Goal: Task Accomplishment & Management: Use online tool/utility

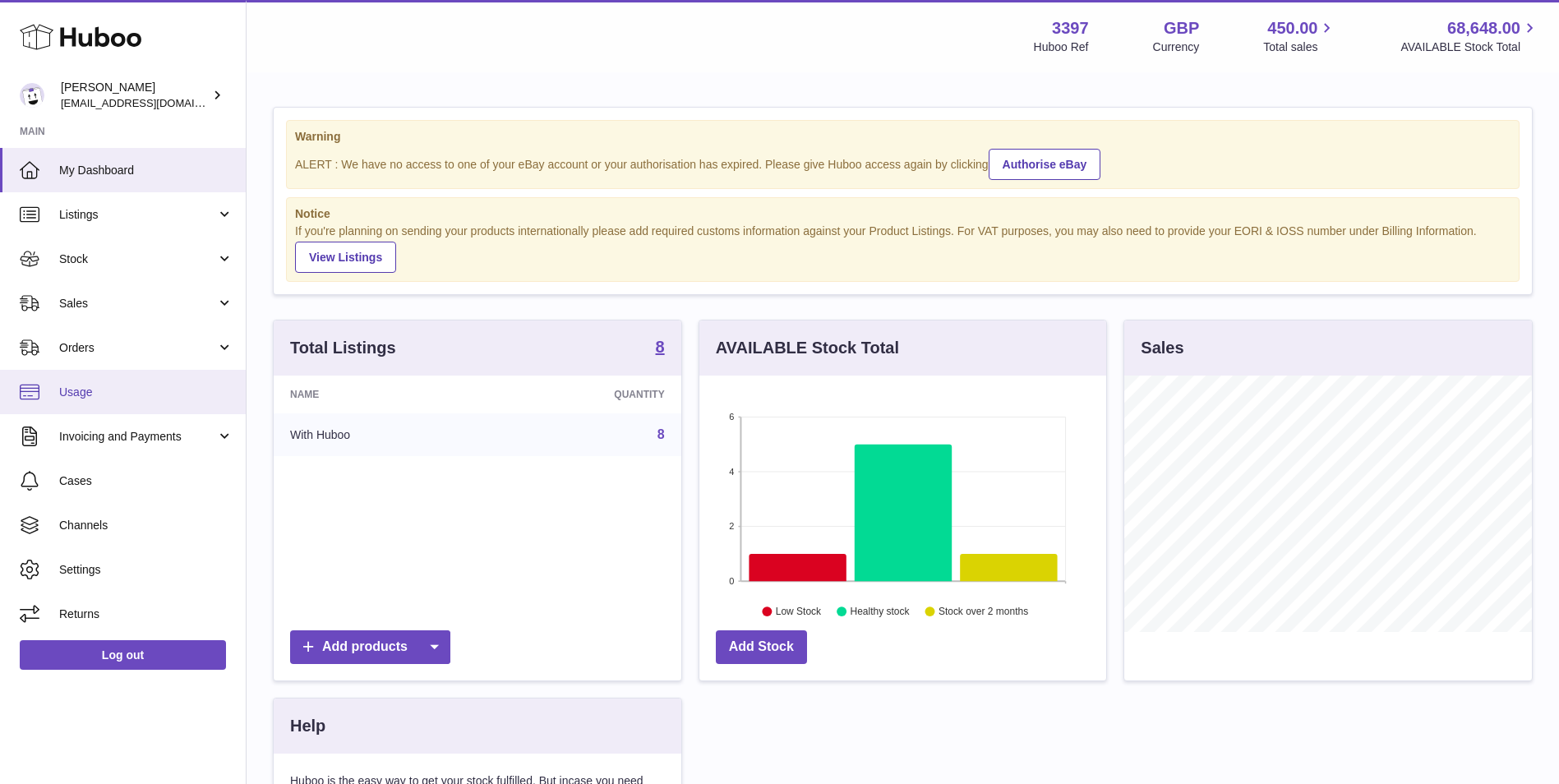
scroll to position [256, 407]
click at [94, 348] on span "Orders" at bounding box center [138, 348] width 157 height 16
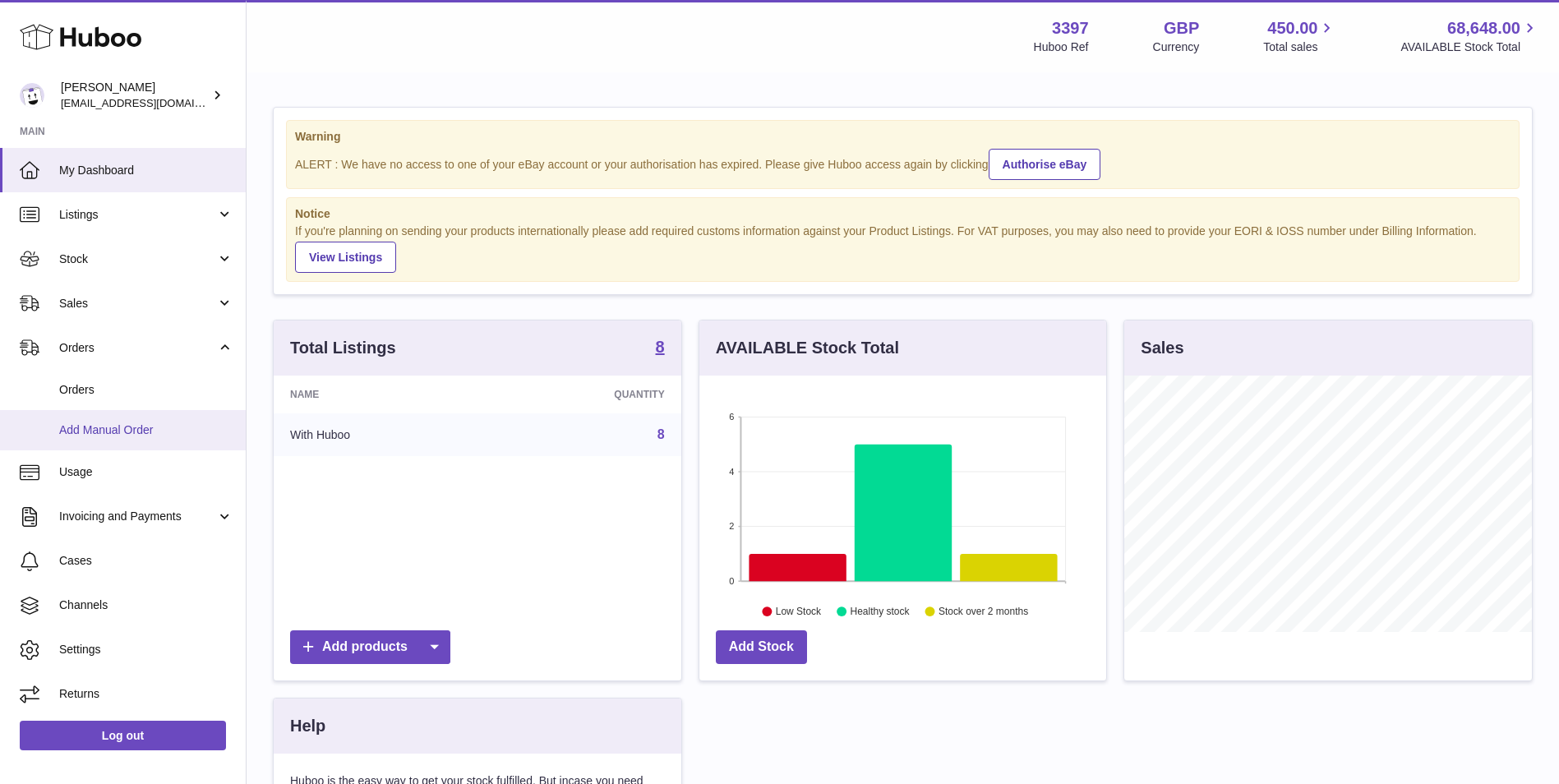
click at [97, 430] on span "Add Manual Order" at bounding box center [146, 430] width 175 height 16
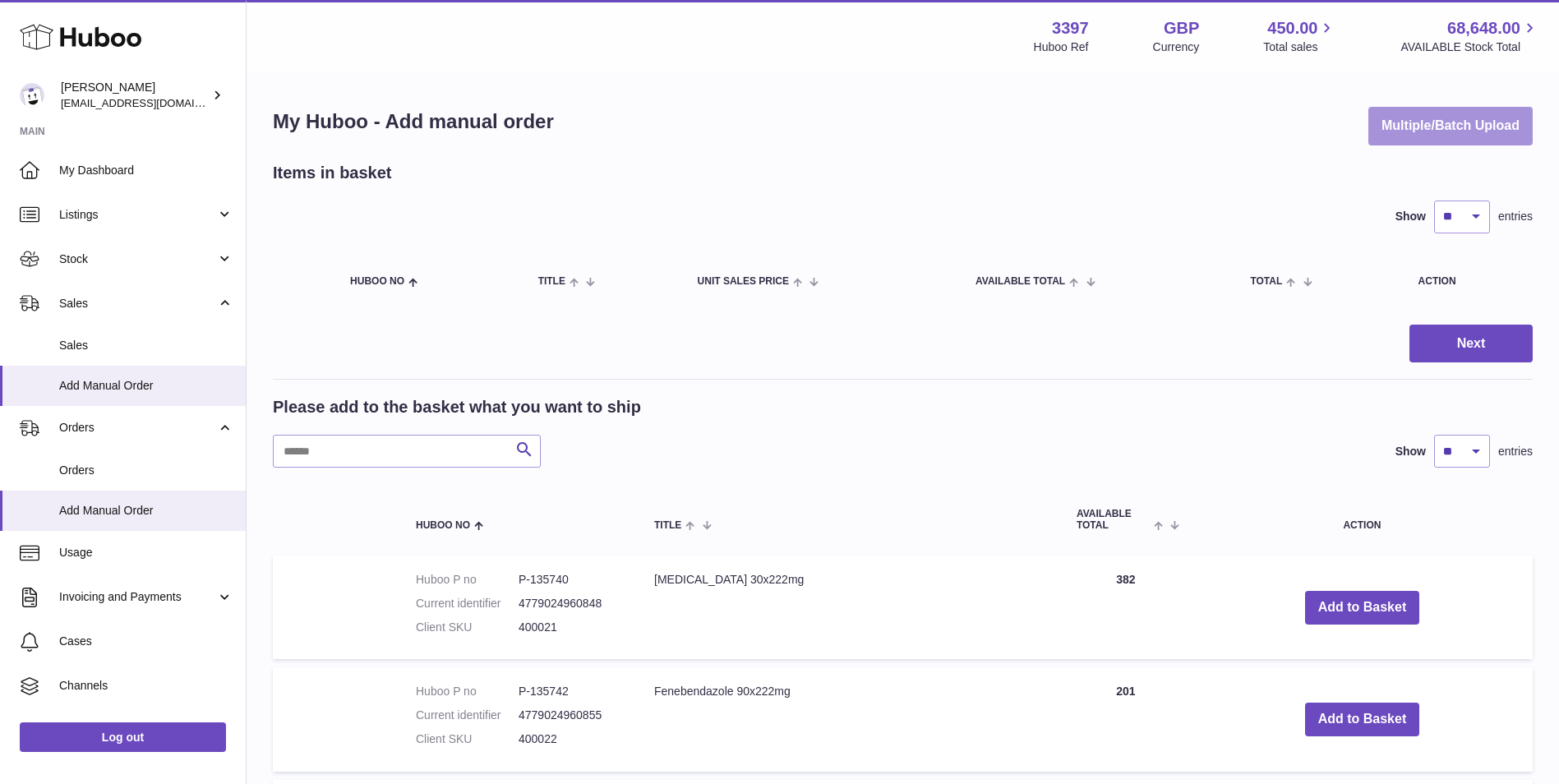
click at [1496, 132] on button "Multiple/Batch Upload" at bounding box center [1451, 127] width 165 height 39
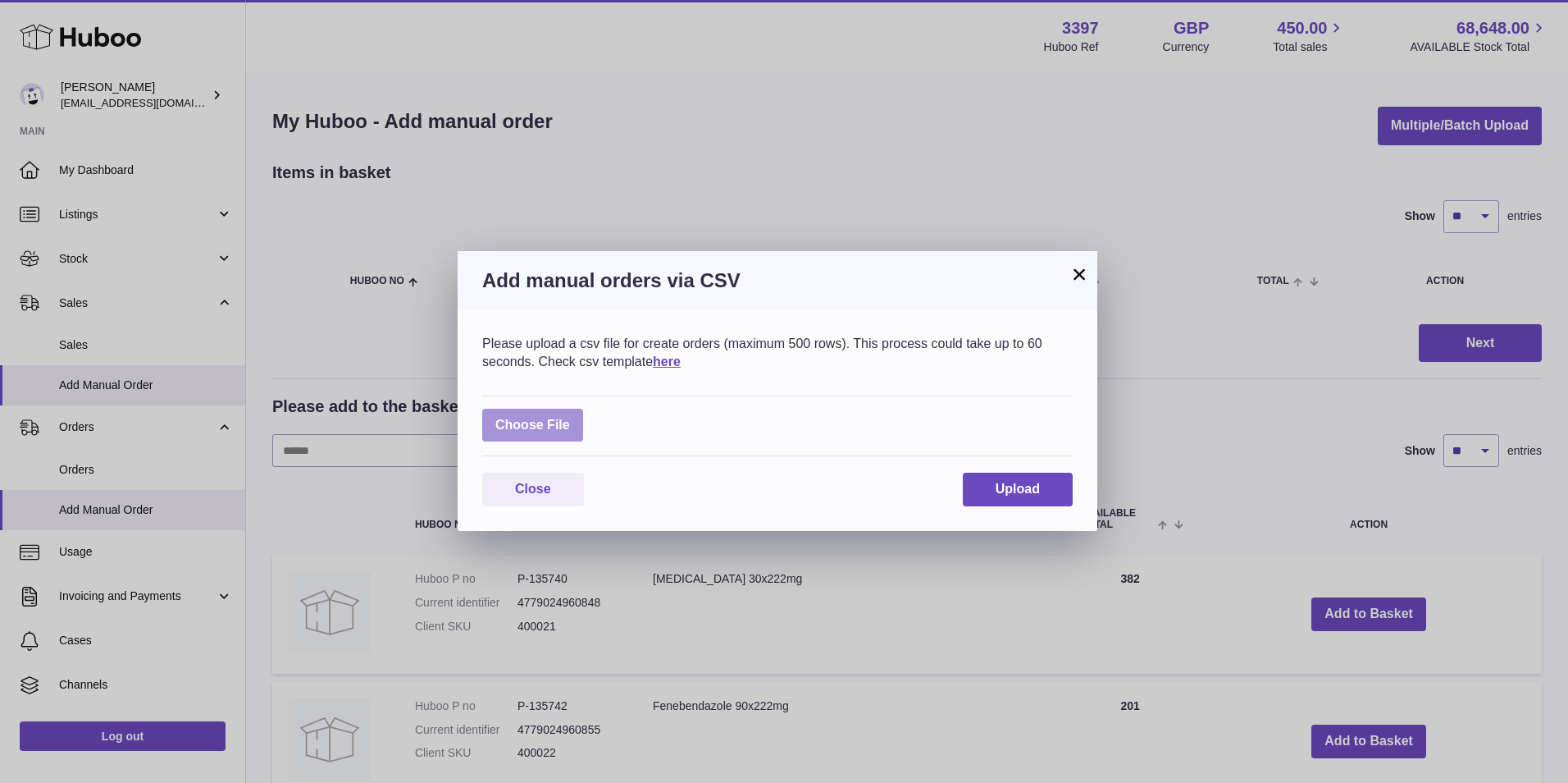
click at [529, 425] on label at bounding box center [532, 426] width 101 height 34
click at [570, 418] on input "file" at bounding box center [570, 417] width 1 height 1
type input "**********"
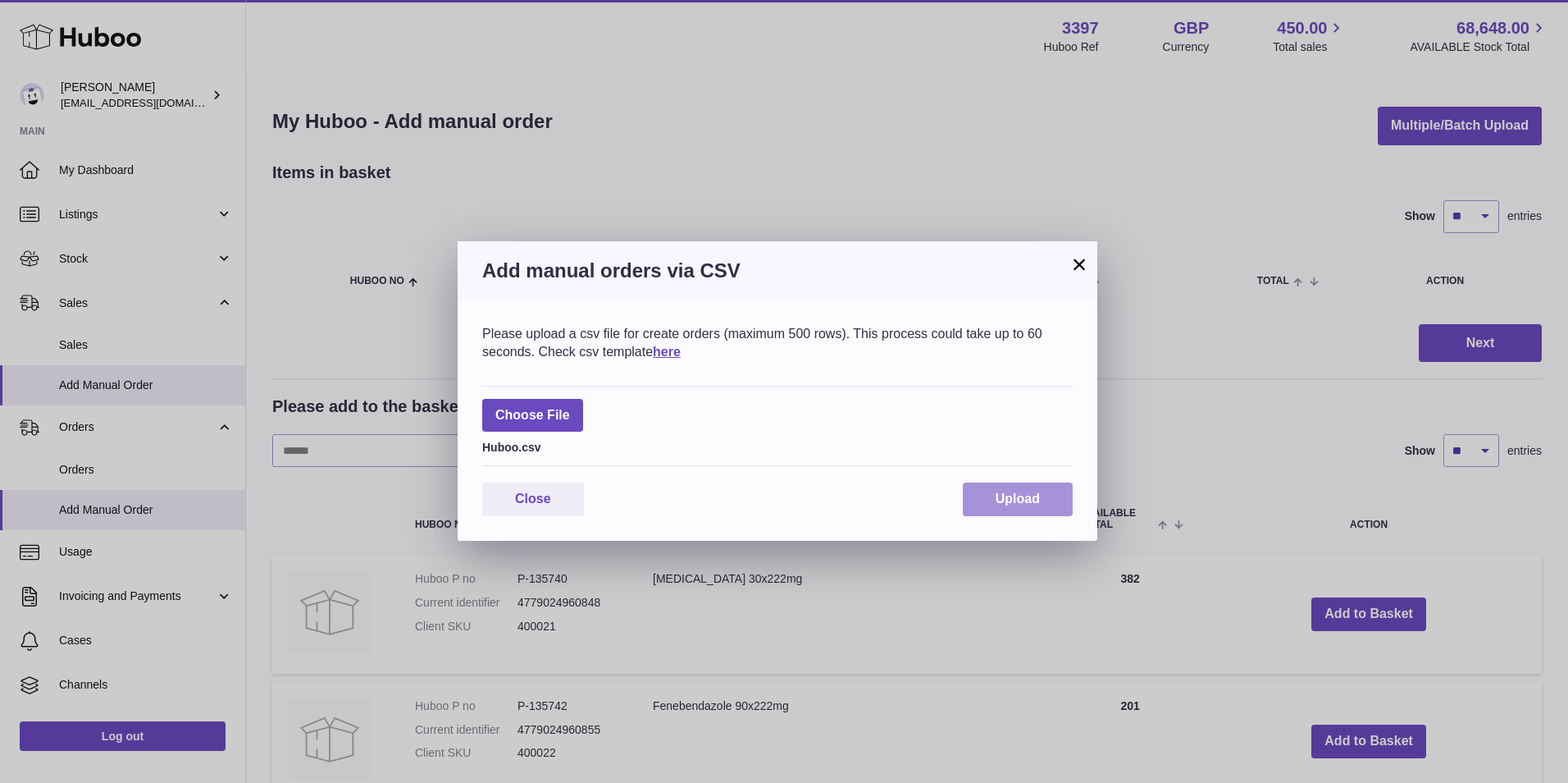
click at [1002, 493] on span "Upload" at bounding box center [1018, 499] width 45 height 14
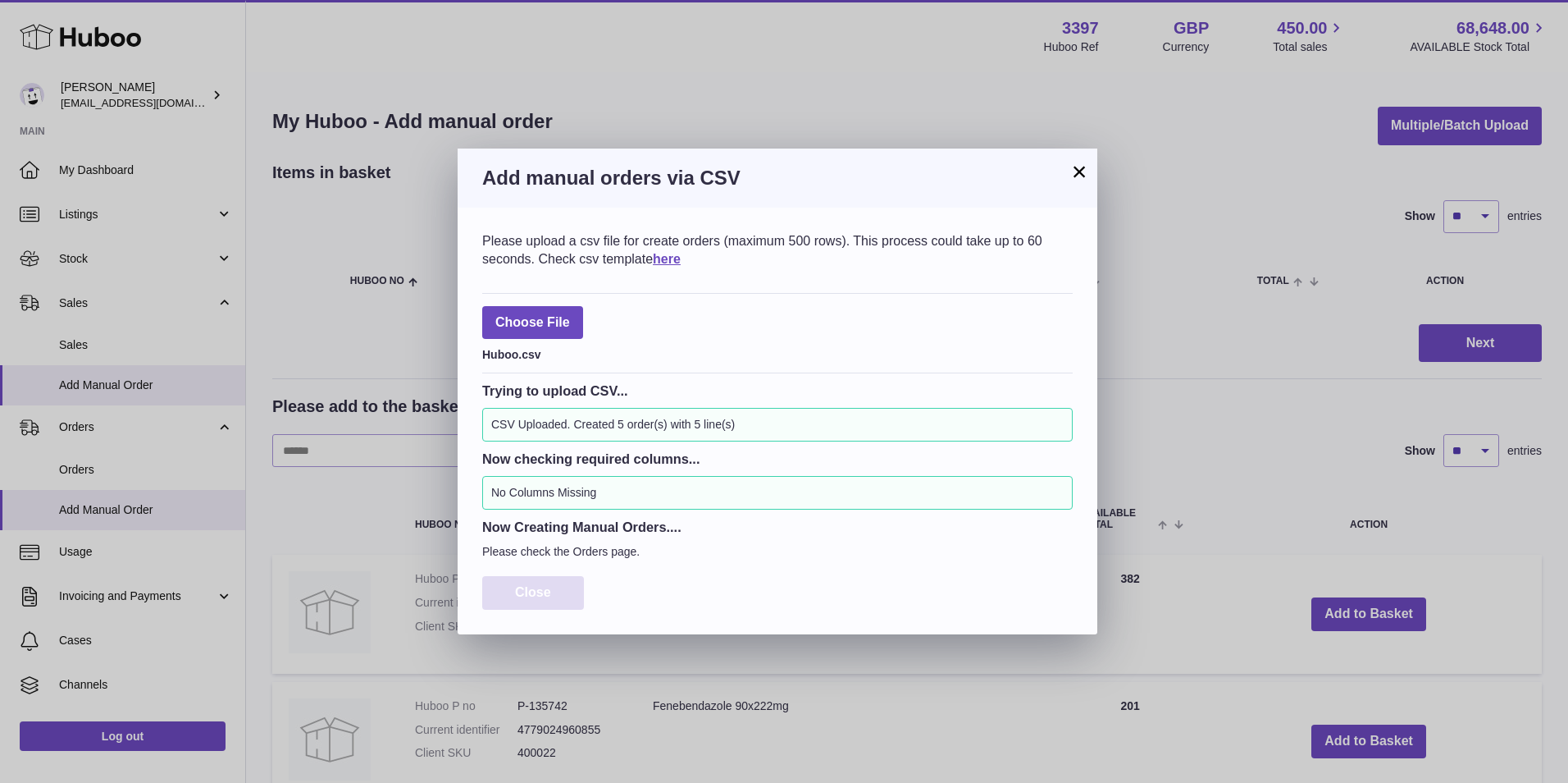
click at [559, 591] on button "Close" at bounding box center [532, 593] width 101 height 34
